Goal: Find contact information: Find contact information

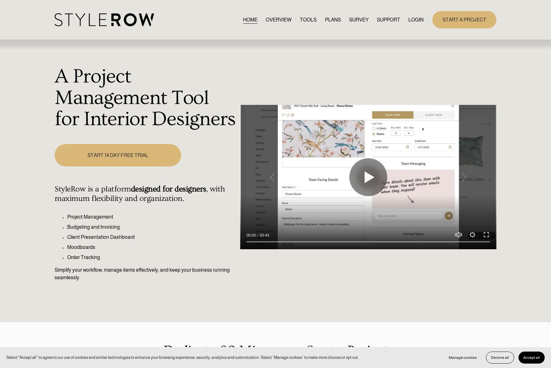
click at [278, 20] on link "OVERVIEW" at bounding box center [279, 19] width 26 height 9
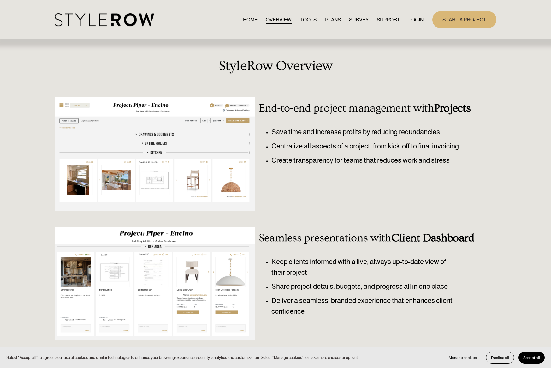
click at [247, 18] on link "HOME" at bounding box center [250, 19] width 15 height 9
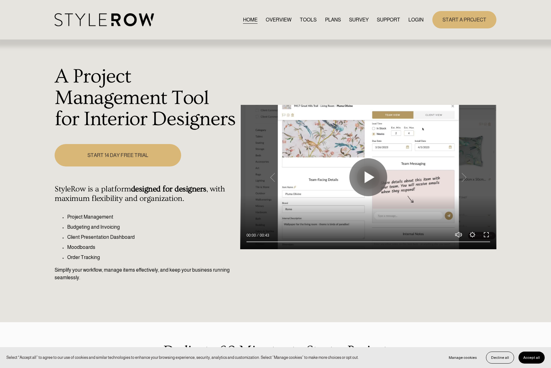
click at [273, 18] on link "OVERVIEW" at bounding box center [279, 19] width 26 height 9
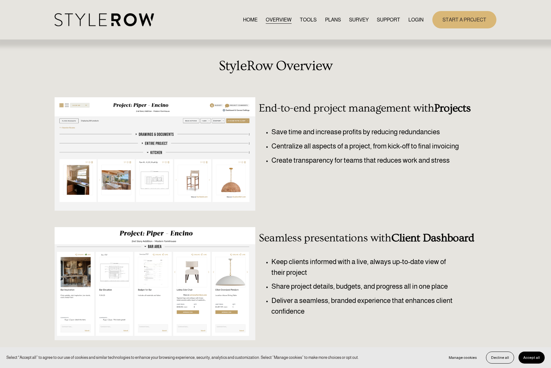
click at [307, 19] on link "TOOLS" at bounding box center [308, 19] width 17 height 9
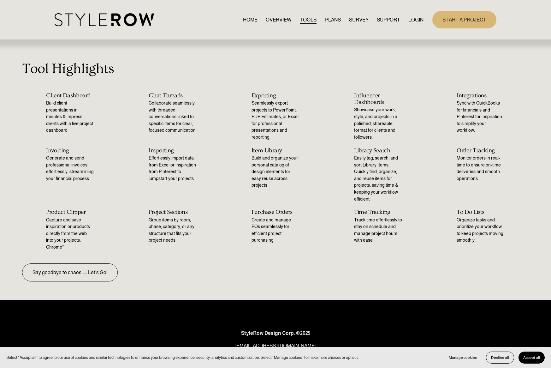
click at [327, 19] on link "PLANS" at bounding box center [333, 19] width 16 height 9
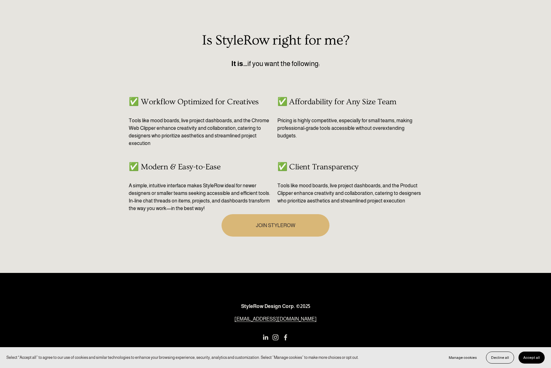
scroll to position [305, 0]
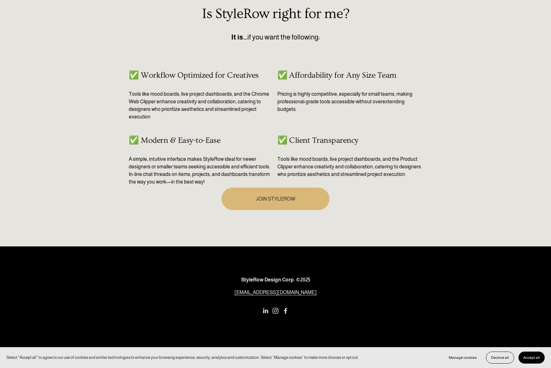
click at [279, 293] on link "[EMAIL_ADDRESS][DOMAIN_NAME]" at bounding box center [276, 293] width 82 height 8
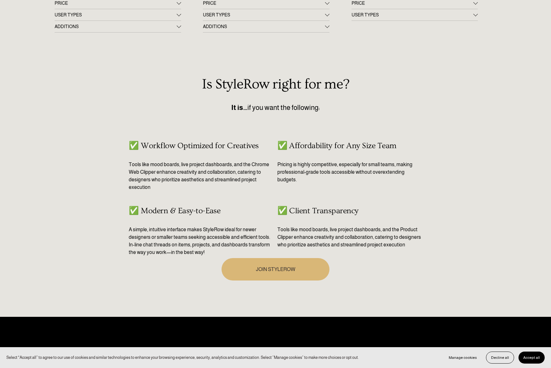
scroll to position [0, 0]
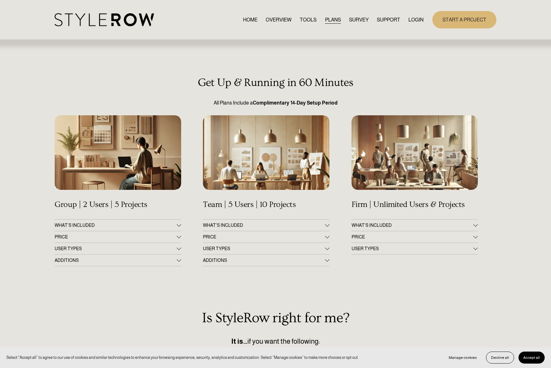
click at [0, 0] on span "CONTACT US" at bounding box center [0, 0] width 0 height 0
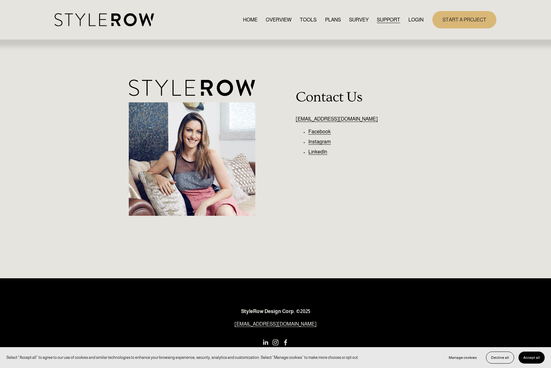
click at [332, 120] on link "[EMAIL_ADDRESS][DOMAIN_NAME]" at bounding box center [337, 118] width 82 height 5
